Goal: Information Seeking & Learning: Find specific fact

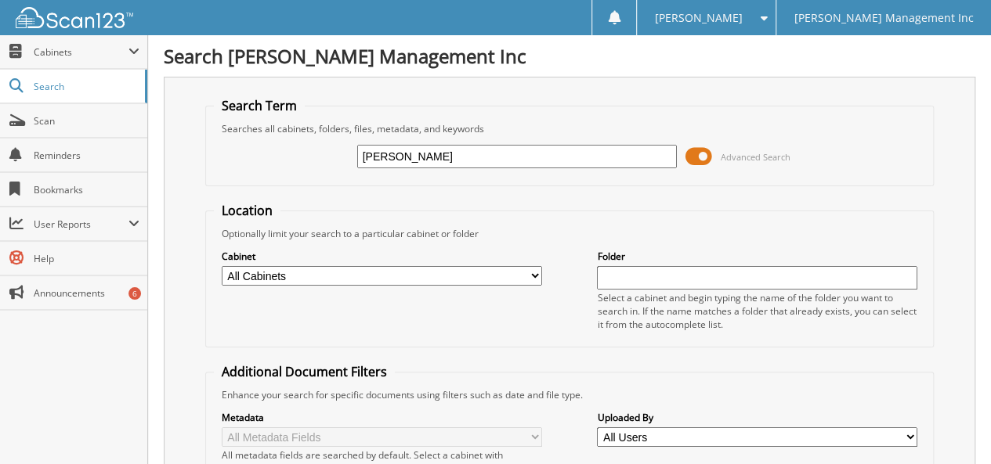
type input "dale howard"
type input "[PERSON_NAME]"
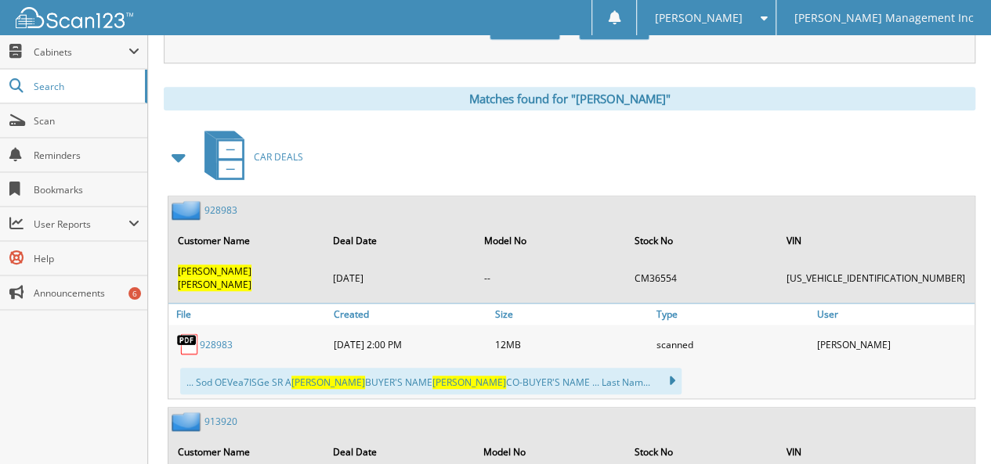
scroll to position [705, 0]
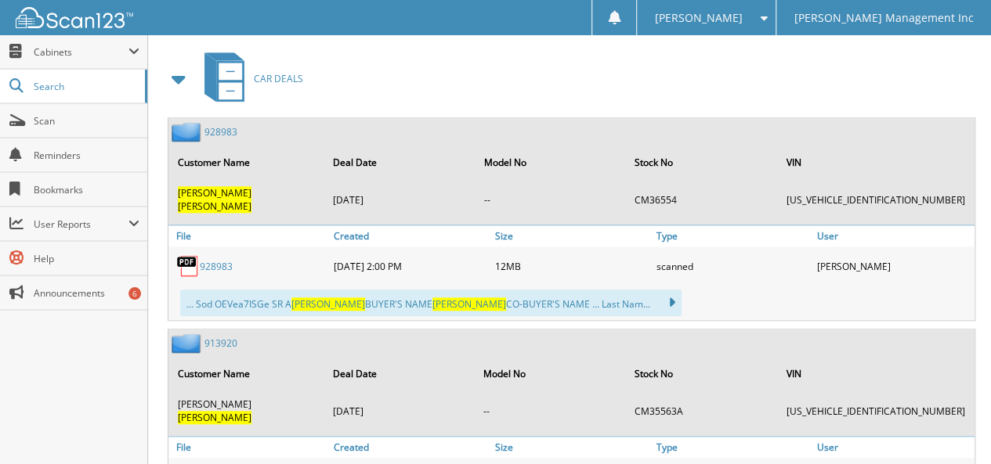
click at [209, 260] on link "928983" at bounding box center [216, 266] width 33 height 13
